Goal: Task Accomplishment & Management: Use online tool/utility

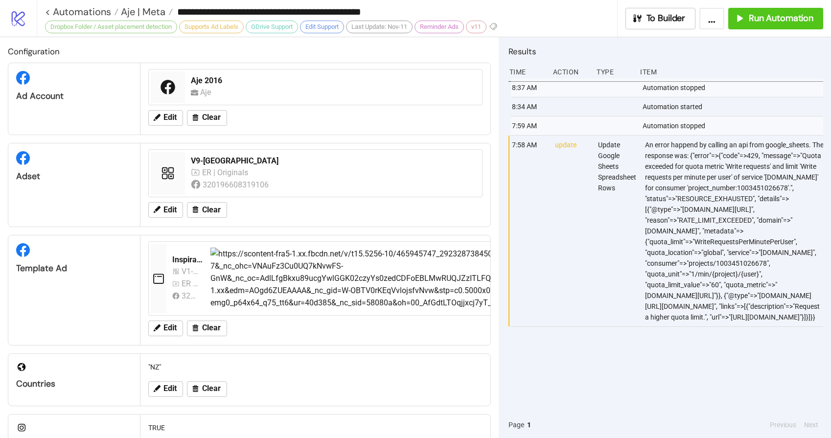
click at [563, 351] on div "8:37 AM Automation stopped 8:34 AM Automation started 7:59 AM Automation stoppe…" at bounding box center [666, 244] width 315 height 333
click at [766, 21] on span "Run Automation" at bounding box center [781, 18] width 65 height 11
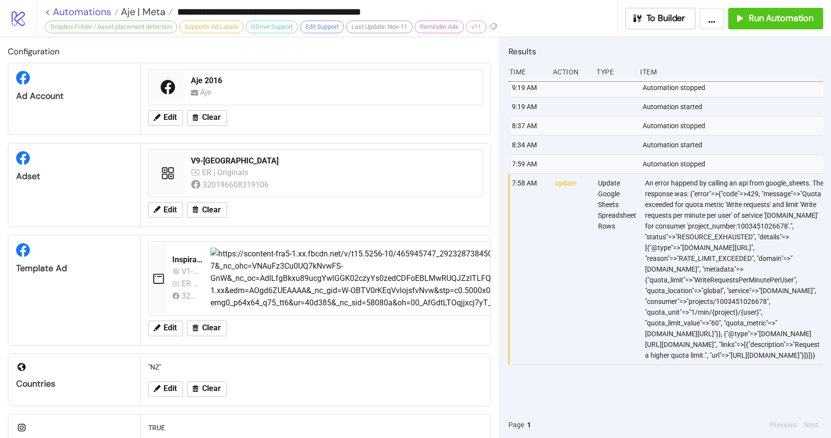
click at [70, 11] on link "< Automations" at bounding box center [81, 12] width 73 height 10
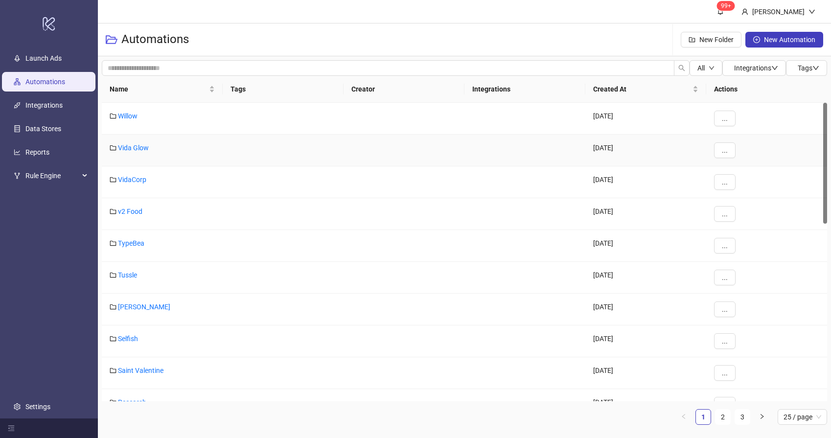
scroll to position [336, 0]
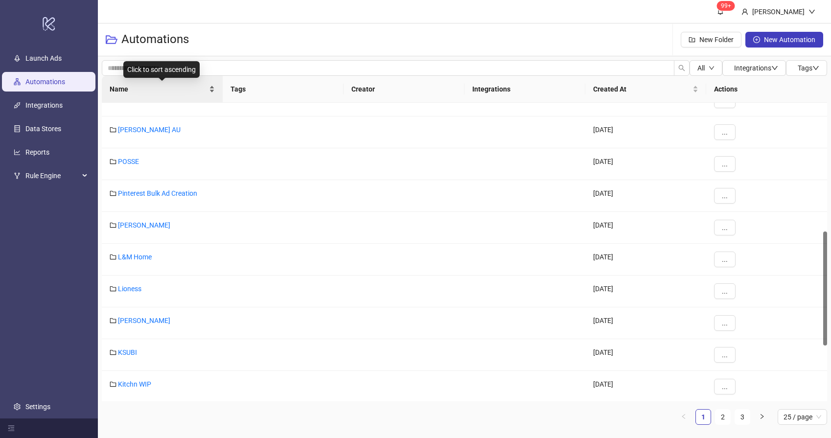
click at [139, 86] on span "Name" at bounding box center [158, 89] width 97 height 11
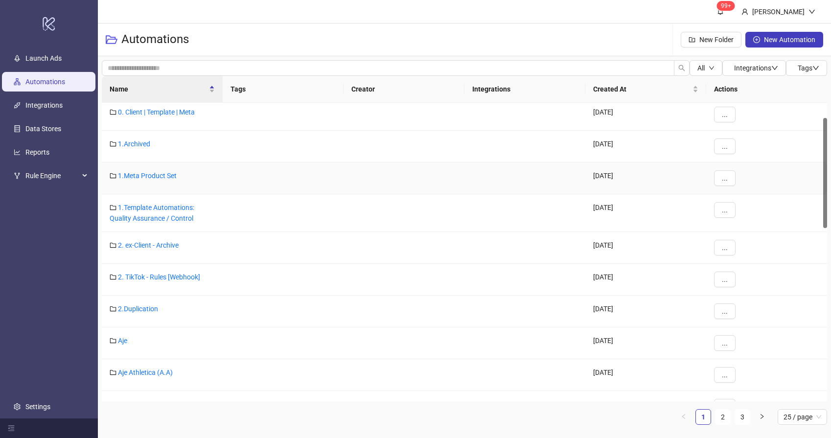
scroll to position [69, 0]
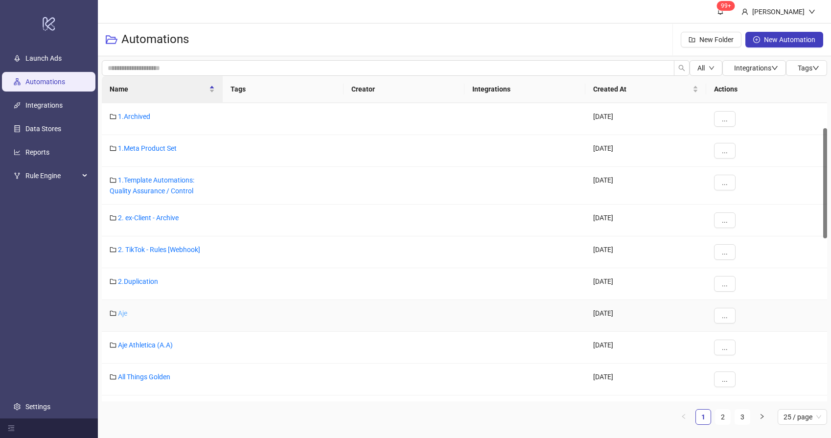
click at [121, 313] on link "Aje" at bounding box center [122, 313] width 9 height 8
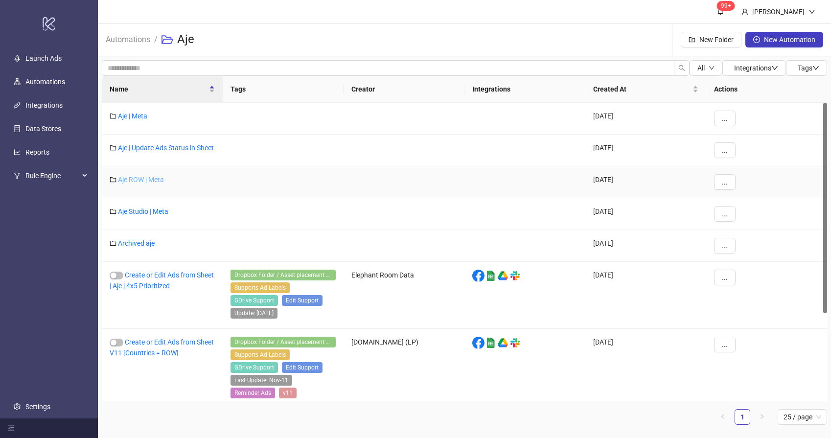
click at [150, 184] on link "Aje ROW | Meta" at bounding box center [141, 180] width 46 height 8
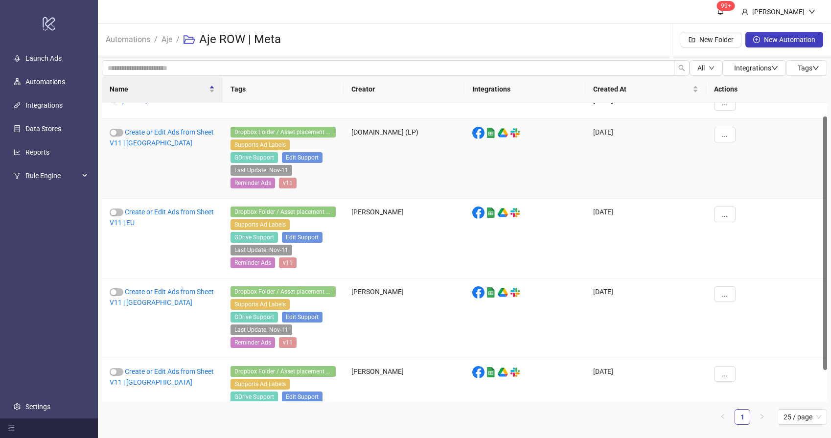
scroll to position [52, 0]
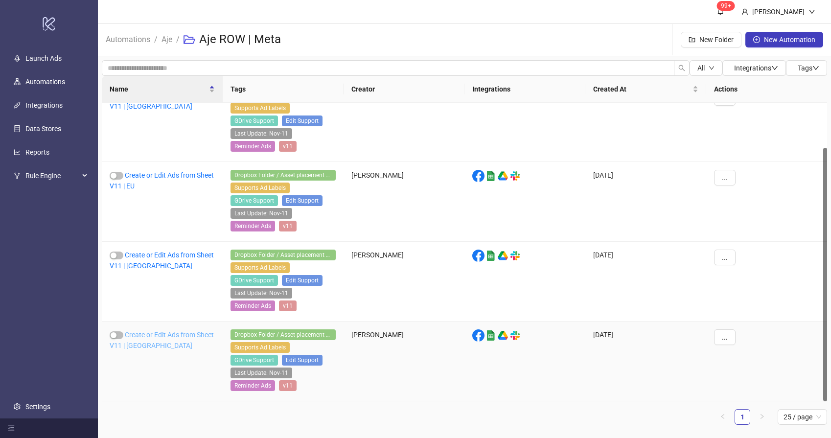
click at [151, 338] on link "Create or Edit Ads from Sheet V11 | [GEOGRAPHIC_DATA]" at bounding box center [162, 340] width 104 height 19
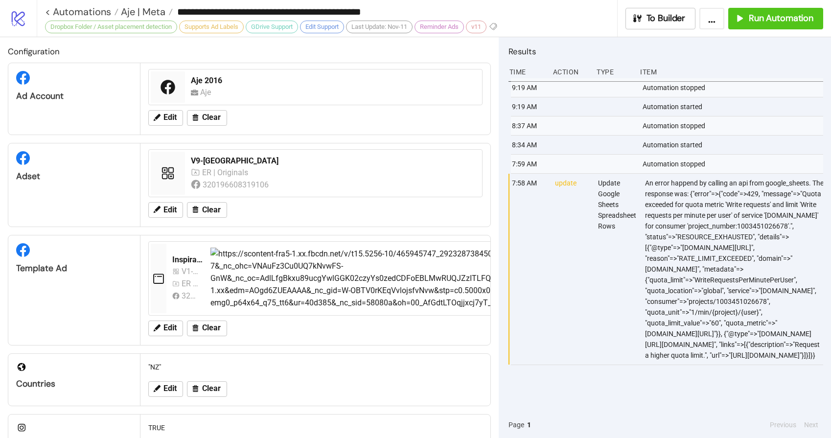
type input "**********"
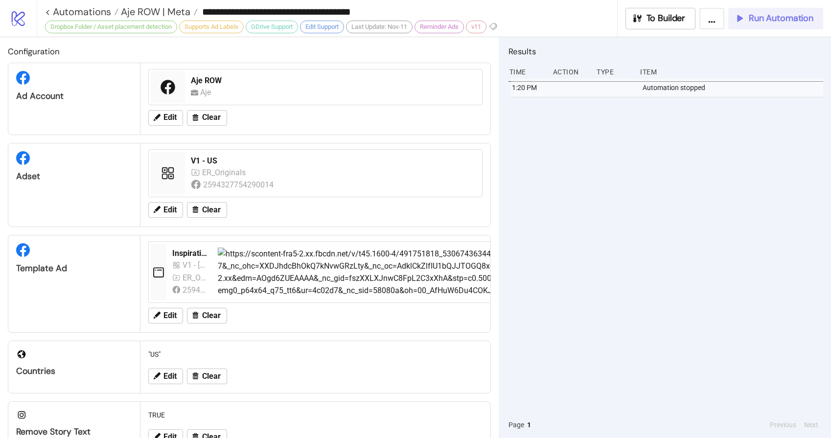
click at [761, 20] on span "Run Automation" at bounding box center [781, 18] width 65 height 11
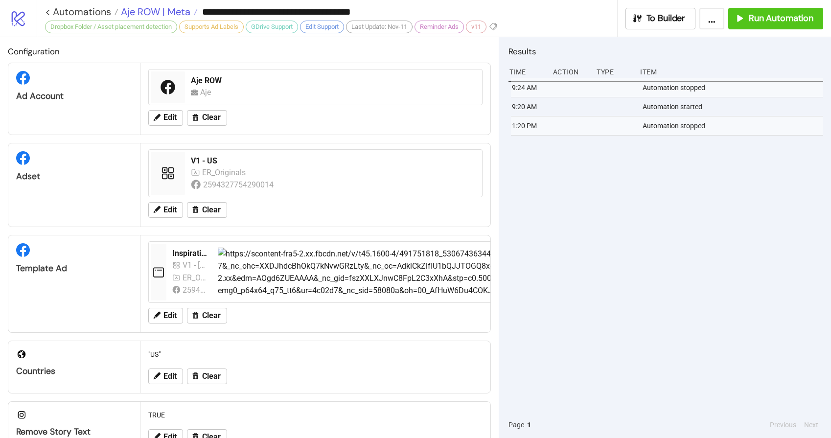
click at [143, 9] on span "Aje ROW | Meta" at bounding box center [154, 11] width 72 height 13
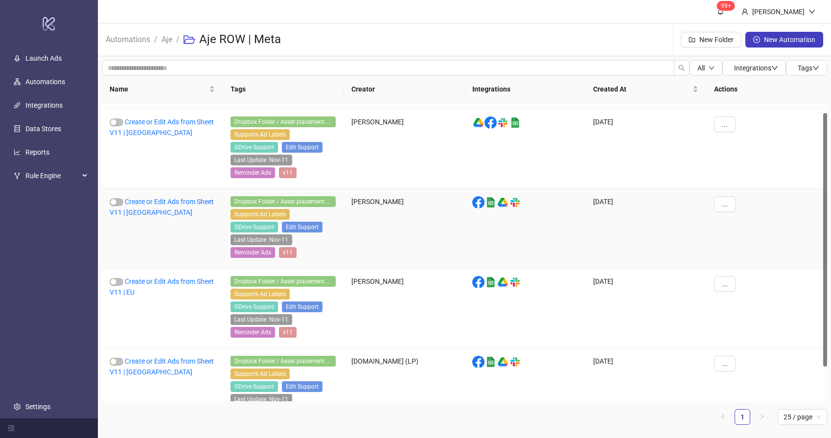
scroll to position [52, 0]
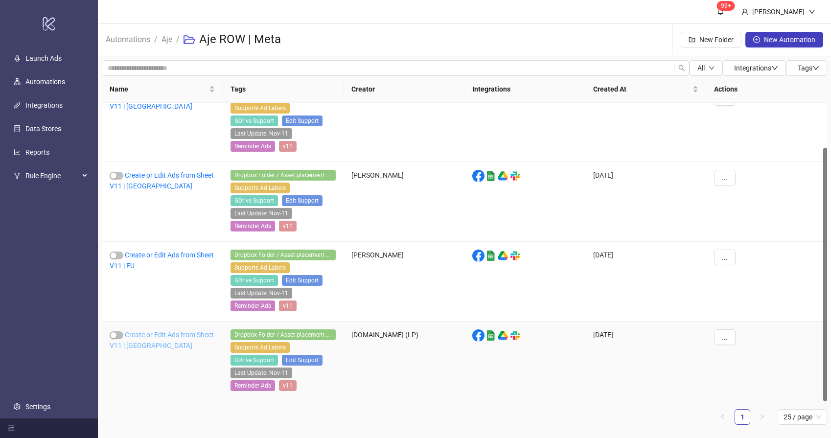
click at [152, 336] on link "Create or Edit Ads from Sheet V11 | [GEOGRAPHIC_DATA]" at bounding box center [162, 340] width 104 height 19
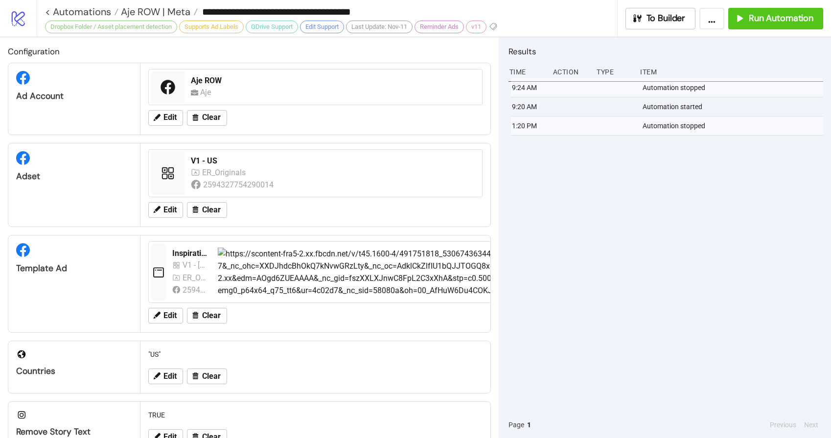
type input "**********"
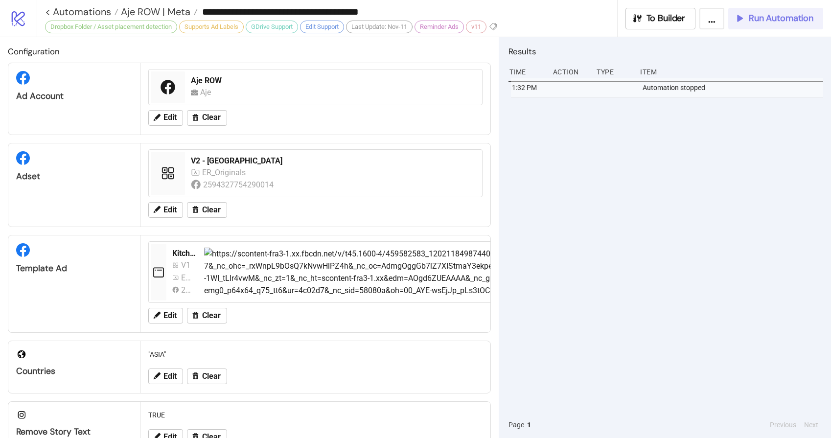
click at [756, 22] on span "Run Automation" at bounding box center [781, 18] width 65 height 11
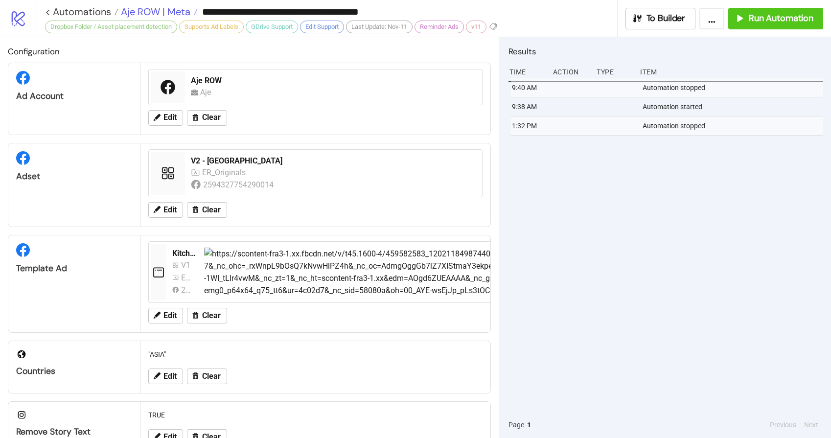
click at [148, 12] on span "Aje ROW | Meta" at bounding box center [154, 11] width 72 height 13
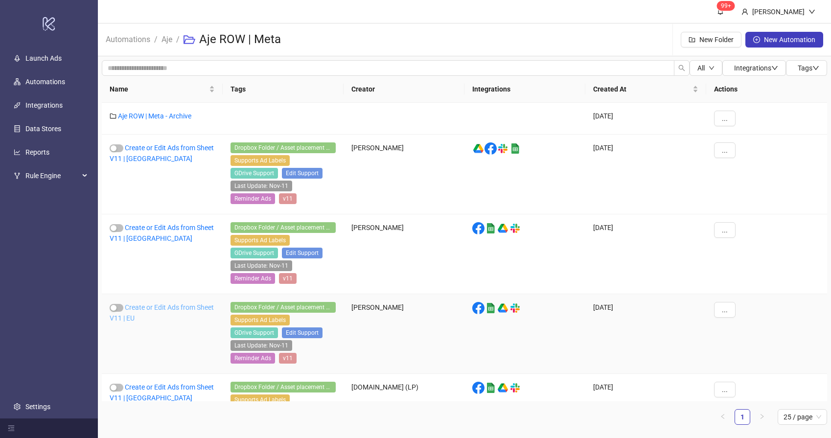
click at [147, 310] on link "Create or Edit Ads from Sheet V11 | EU" at bounding box center [162, 313] width 104 height 19
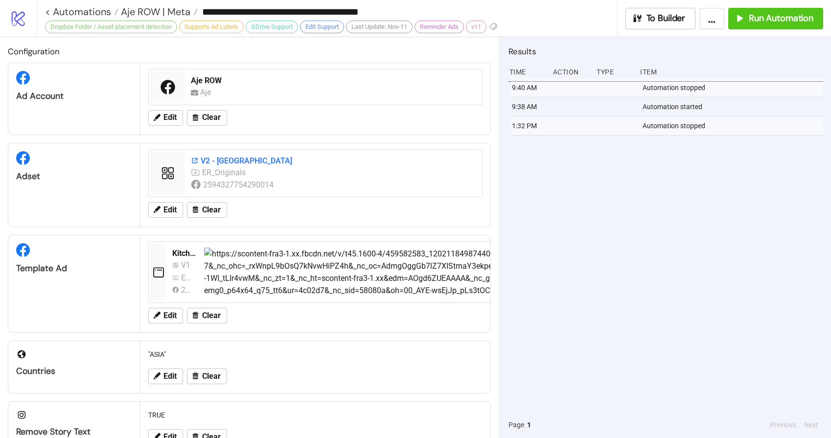
type input "**********"
click at [571, 181] on div "1:37 PM Automation stopped" at bounding box center [666, 244] width 315 height 333
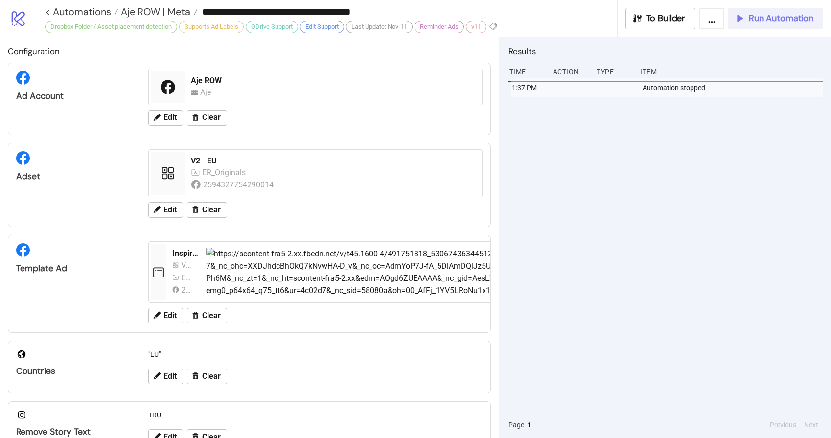
click at [777, 18] on span "Run Automation" at bounding box center [781, 18] width 65 height 11
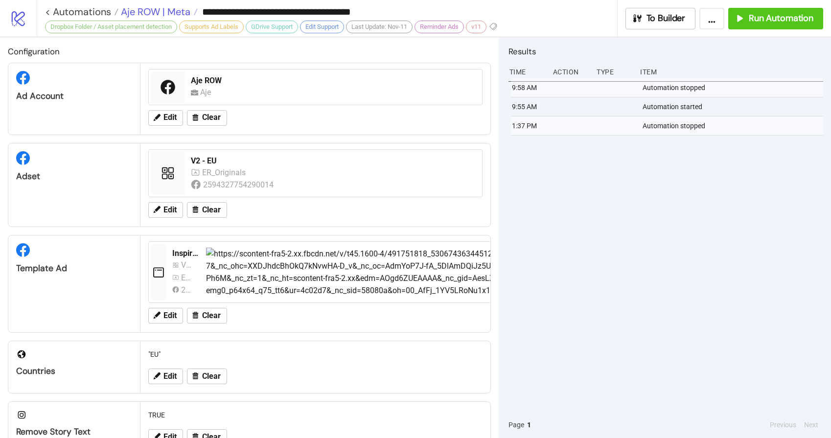
click at [158, 11] on span "Aje ROW | Meta" at bounding box center [154, 11] width 72 height 13
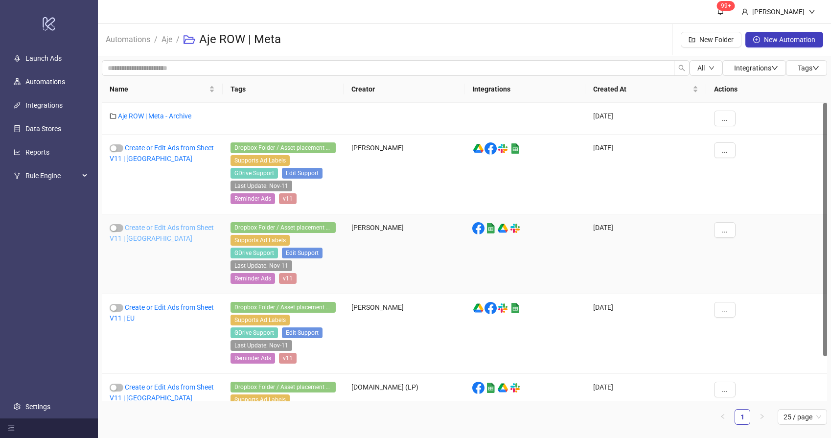
click at [151, 227] on link "Create or Edit Ads from Sheet V11 | [GEOGRAPHIC_DATA]" at bounding box center [162, 233] width 104 height 19
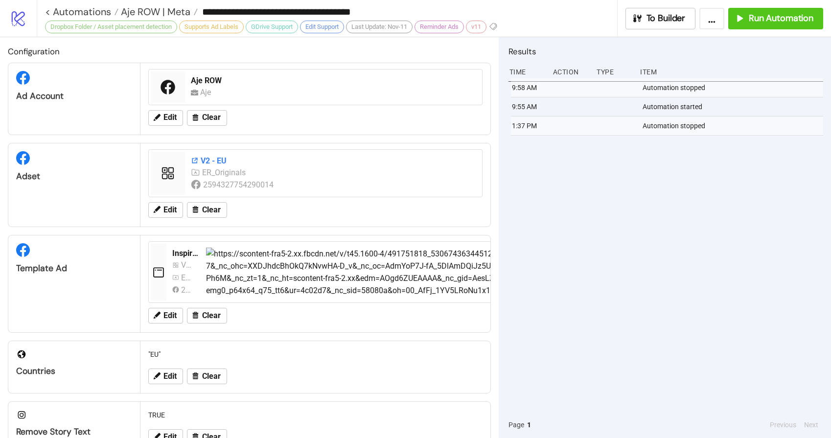
type input "**********"
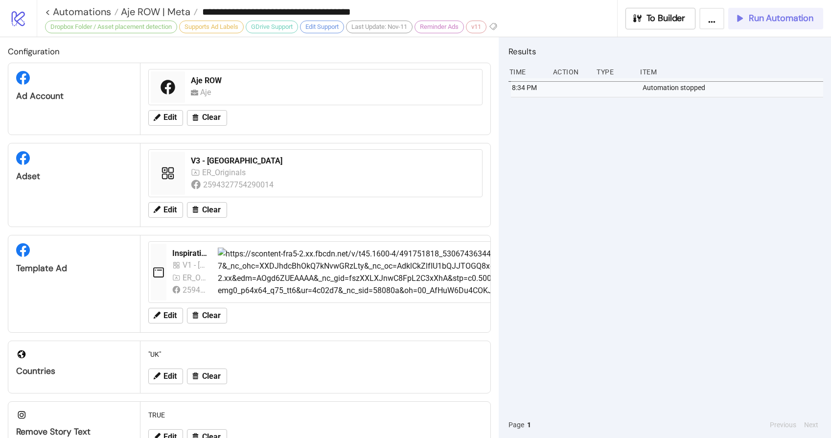
click at [771, 14] on span "Run Automation" at bounding box center [781, 18] width 65 height 11
